Goal: Check status: Check status

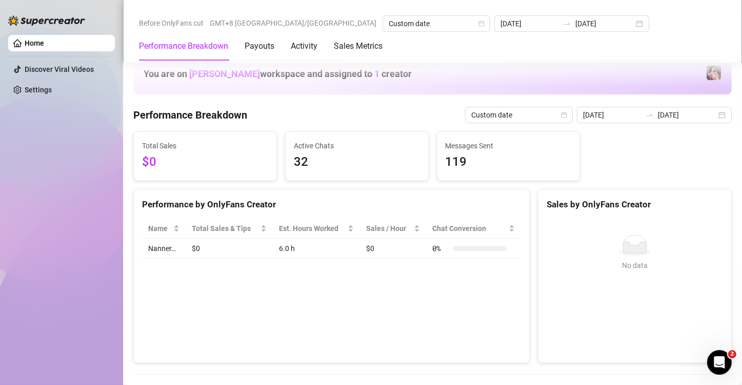
scroll to position [239, 0]
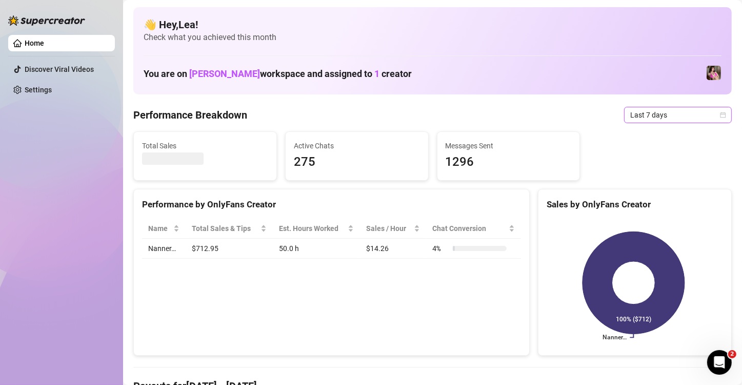
click at [709, 117] on span "Last 7 days" at bounding box center [677, 114] width 95 height 15
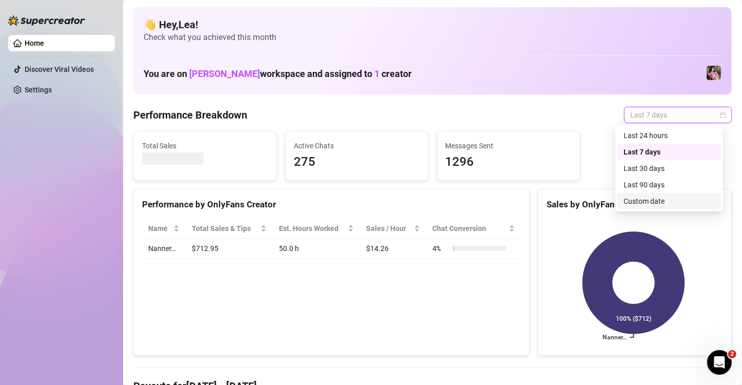
click at [653, 199] on div "Custom date" at bounding box center [669, 200] width 91 height 11
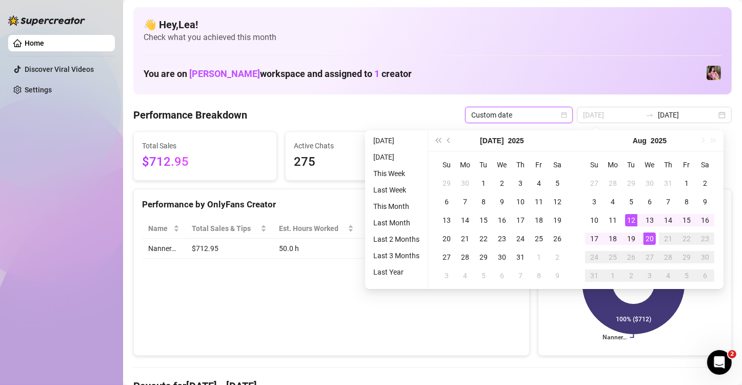
type input "[DATE]"
click at [647, 241] on div "20" at bounding box center [650, 238] width 12 height 12
type input "[DATE]"
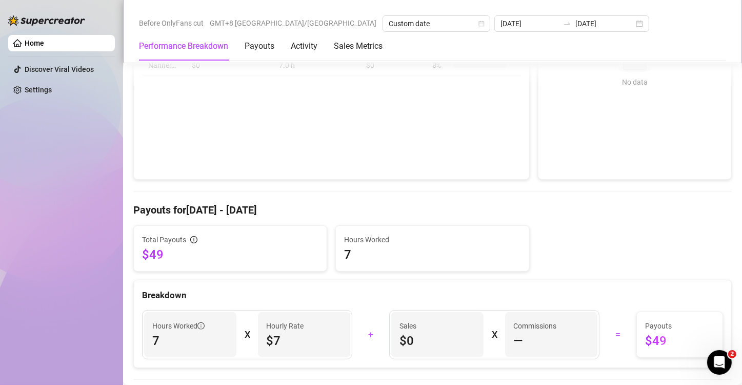
scroll to position [188, 0]
